Goal: Find specific page/section

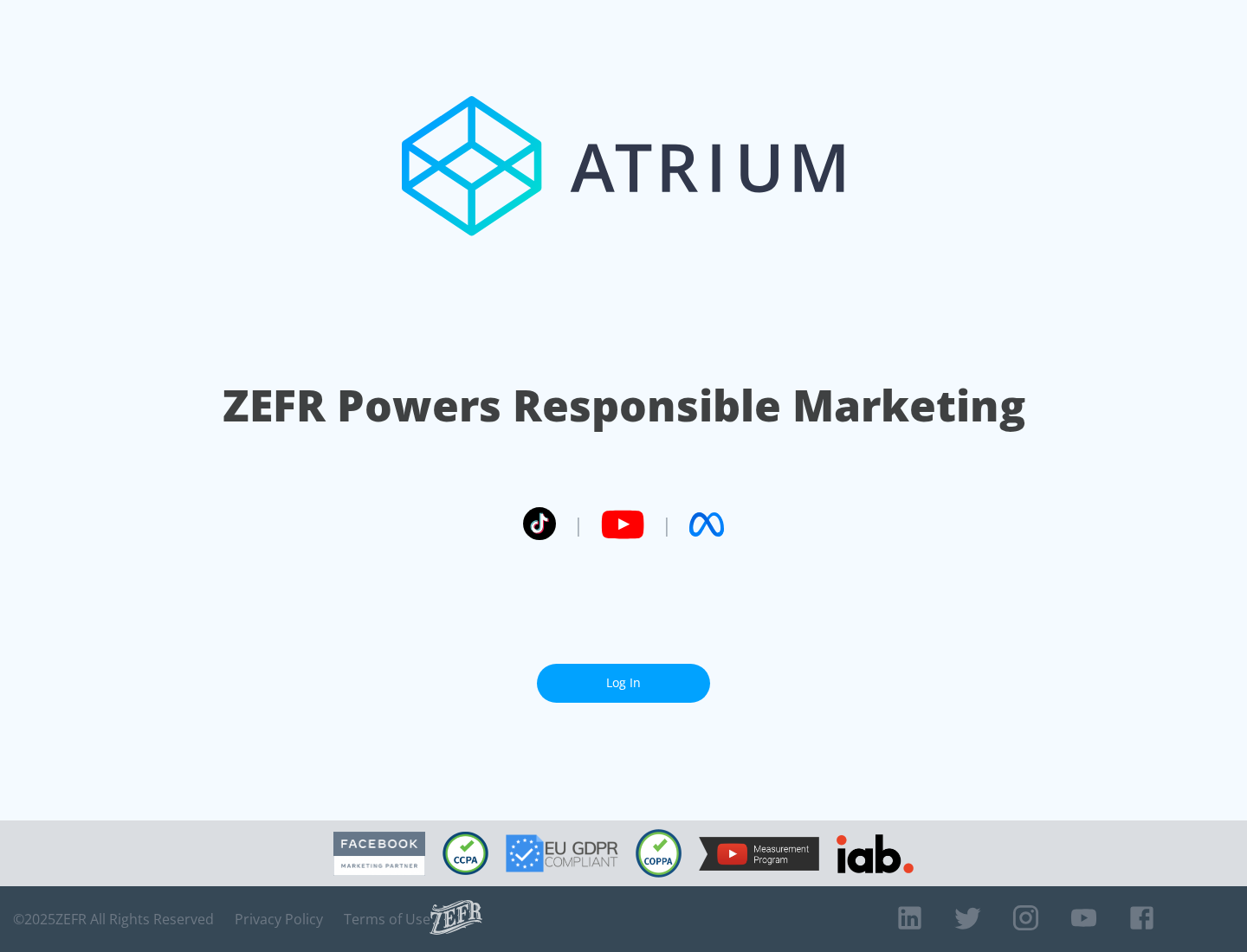
click at [624, 683] on link "Log In" at bounding box center [623, 683] width 173 height 38
